Goal: Obtain resource: Download file/media

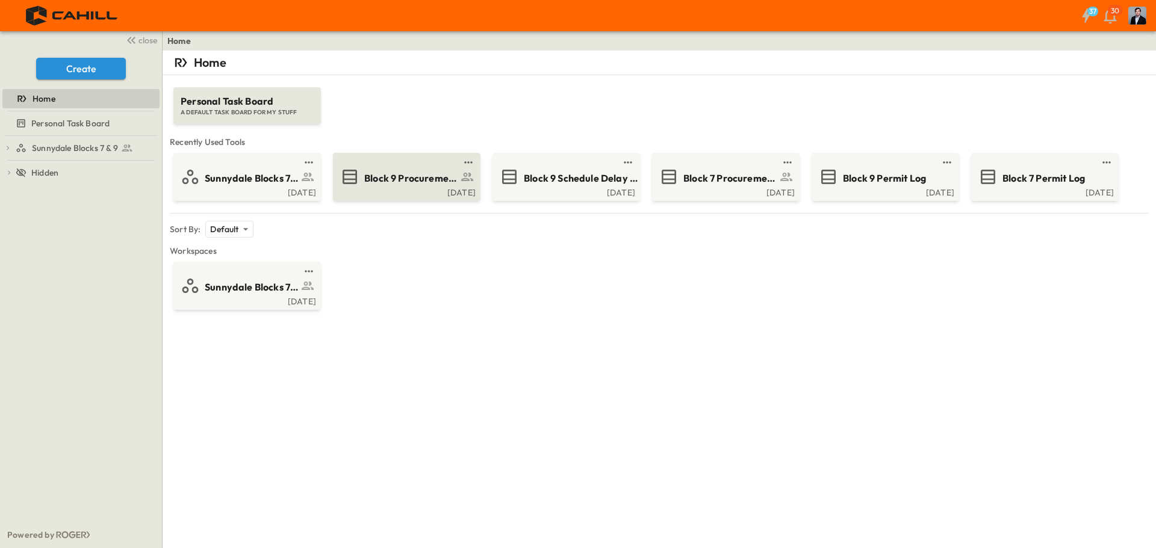
click at [380, 170] on div "Block 9 Procurement Log" at bounding box center [422, 177] width 117 height 16
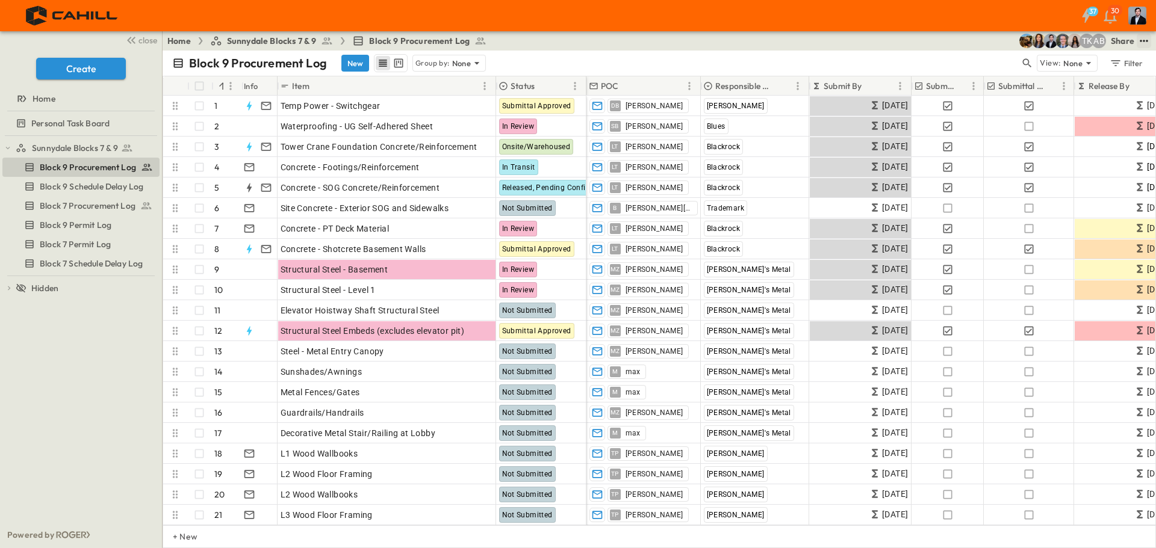
click at [1141, 40] on icon "test" at bounding box center [1144, 41] width 12 height 12
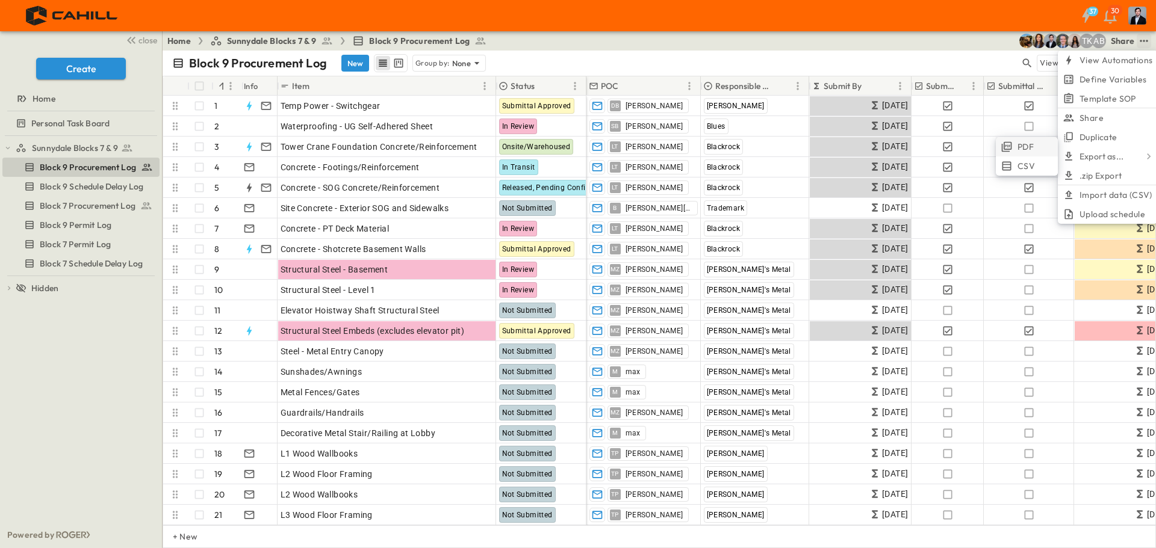
click at [1030, 143] on span "PDF" at bounding box center [1025, 147] width 16 height 12
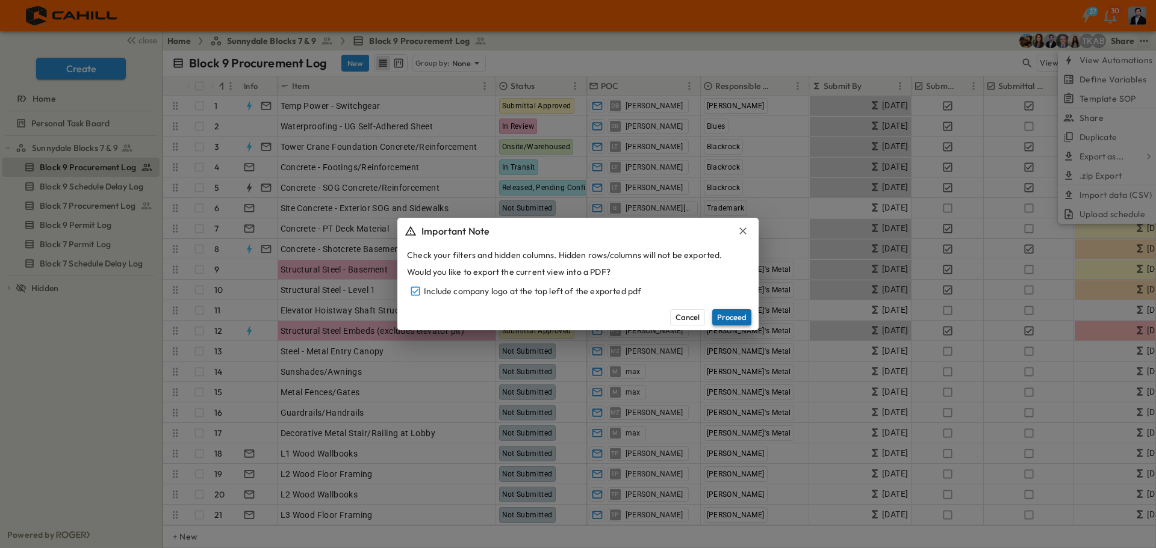
click at [728, 318] on button "Proceed" at bounding box center [731, 317] width 39 height 16
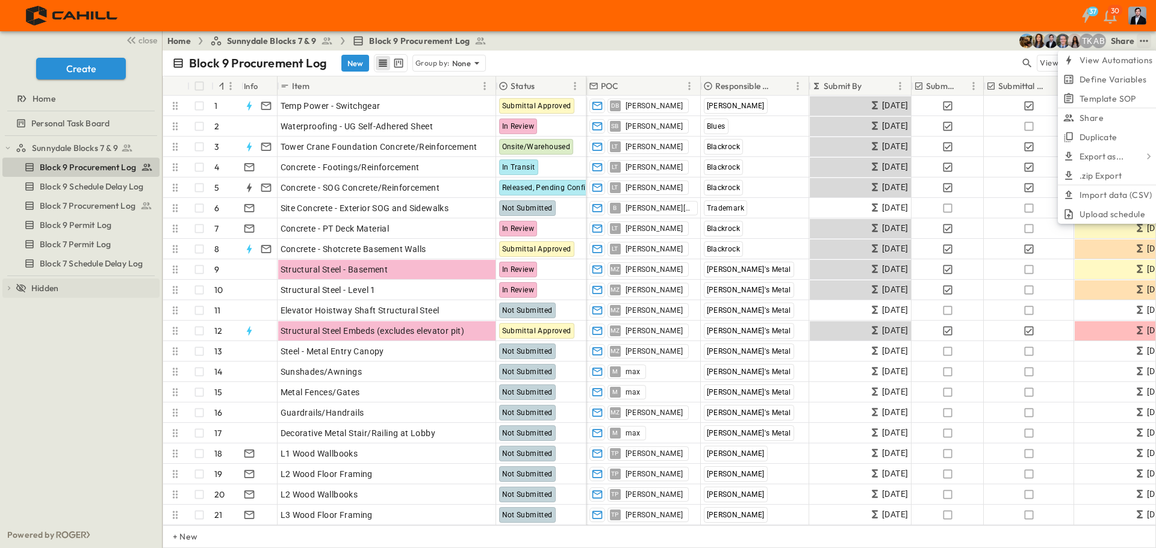
click at [6, 290] on icon at bounding box center [9, 288] width 8 height 8
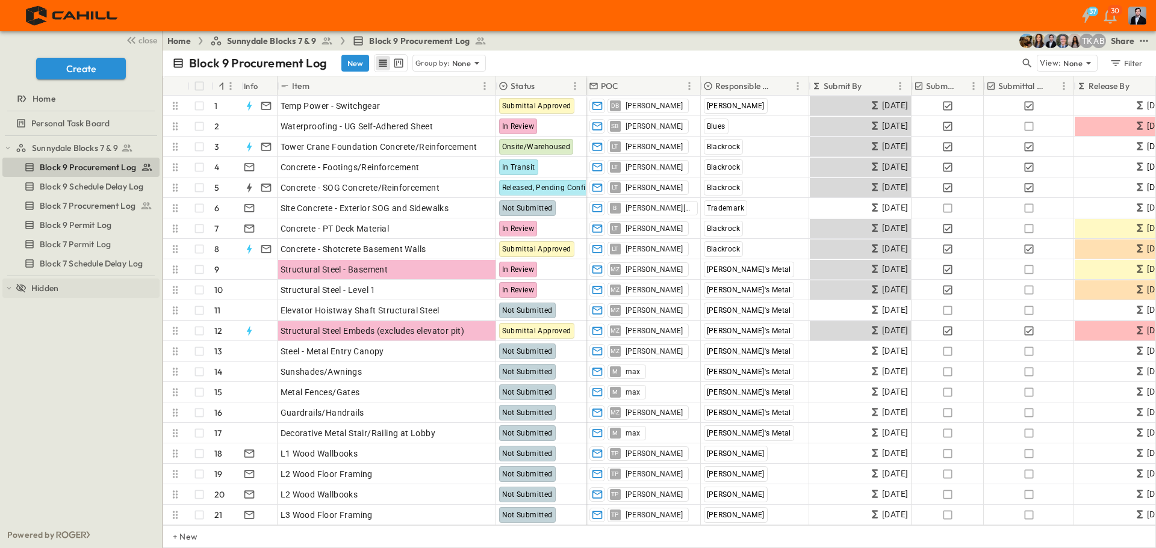
click at [6, 290] on icon at bounding box center [9, 288] width 8 height 8
click at [38, 333] on div "Sunnydale Blocks 7 & 9 Block 9 Procurement Log Block 9 Schedule Delay Log Block…" at bounding box center [81, 329] width 162 height 386
